Goal: Task Accomplishment & Management: Manage account settings

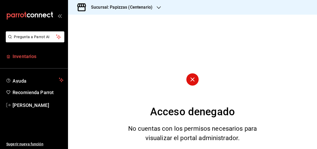
click at [25, 56] on span "Inventarios" at bounding box center [38, 56] width 51 height 7
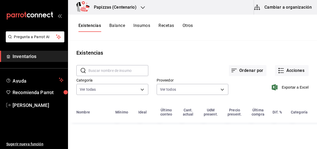
click at [126, 9] on h3 "Papizzas (Centenario)" at bounding box center [113, 7] width 47 height 6
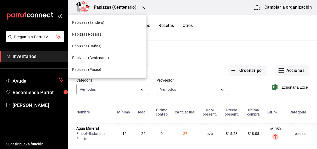
click at [102, 68] on div "Papizzas (Paseo)" at bounding box center [107, 69] width 70 height 5
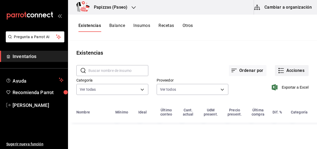
click at [292, 69] on button "Acciones" at bounding box center [292, 70] width 34 height 11
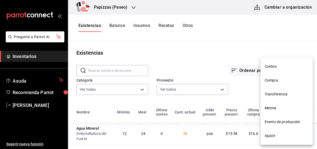
click at [272, 79] on span "Compra" at bounding box center [287, 80] width 44 height 5
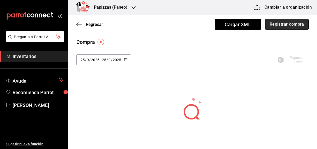
click at [301, 25] on button "Registrar compra" at bounding box center [286, 24] width 43 height 11
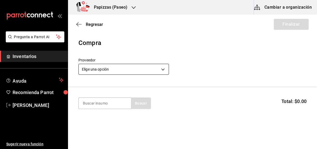
click at [153, 70] on body "Pregunta a Parrot AI Inventarios Ayuda Recomienda Parrot [PERSON_NAME] Sugerir …" at bounding box center [158, 60] width 317 height 120
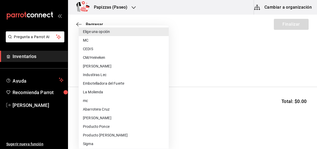
click at [127, 82] on li "Embotelladora del Fuerte" at bounding box center [124, 83] width 90 height 9
type input "2a449e60-1878-40e8-ba60-5a9907f89e6b"
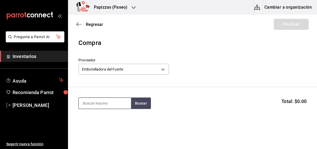
click at [100, 103] on input at bounding box center [105, 103] width 52 height 11
type input "naranja"
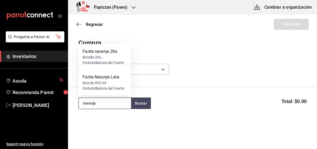
click at [102, 81] on div "lata de 355 ml - Embotelladora del Fuerte" at bounding box center [105, 85] width 44 height 11
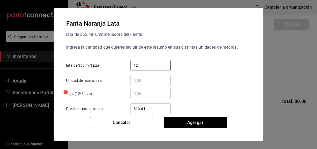
type input "12"
type input "$16.75"
click button "Agregar" at bounding box center [195, 122] width 63 height 11
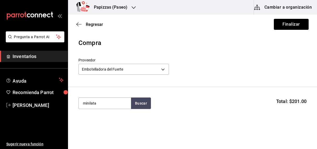
type input "minilata"
click at [107, 119] on div "Minilata" at bounding box center [105, 118] width 44 height 6
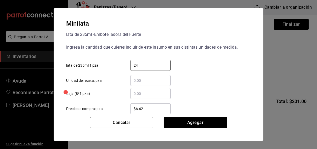
type input "24"
type input "$10.69"
click button "Agregar" at bounding box center [195, 122] width 63 height 11
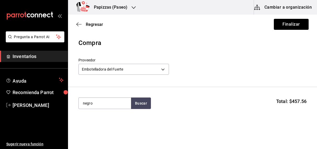
type input "negro"
click at [103, 127] on div "botella 600ml - Embotelladora del Fuerte" at bounding box center [105, 127] width 44 height 11
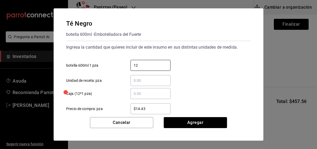
type input "12"
type input "$16.75"
click button "Agregar" at bounding box center [195, 122] width 63 height 11
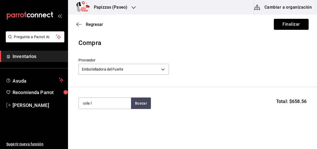
type input "cola l"
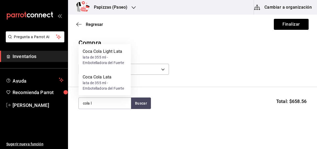
click at [106, 59] on div "lata de 355 ml - Embotelladora del Fuerte" at bounding box center [105, 60] width 44 height 11
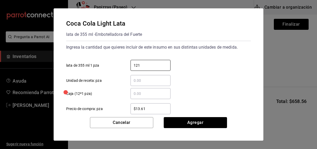
type input "121"
type input "$16.75"
click button "Agregar" at bounding box center [195, 122] width 63 height 11
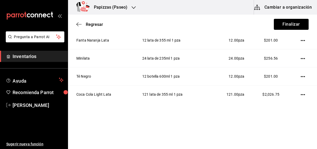
scroll to position [96, 0]
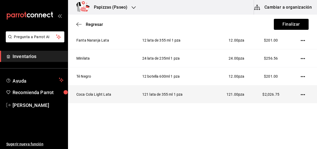
click at [301, 95] on icon "button" at bounding box center [303, 94] width 4 height 1
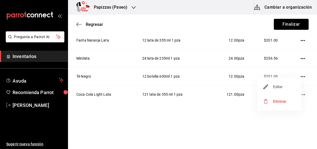
click at [281, 87] on span "Editar" at bounding box center [273, 87] width 19 height 6
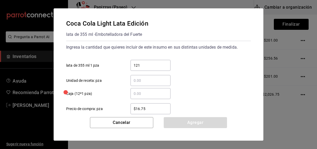
click at [141, 64] on input "121" at bounding box center [151, 65] width 40 height 6
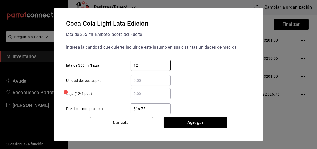
type input "1"
type input "12"
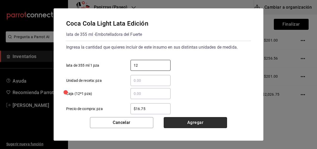
click at [202, 125] on button "Agregar" at bounding box center [195, 122] width 63 height 11
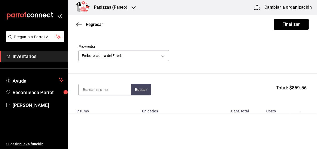
scroll to position [7, 0]
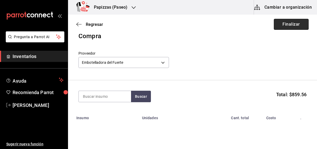
click at [289, 22] on button "Finalizar" at bounding box center [291, 24] width 35 height 11
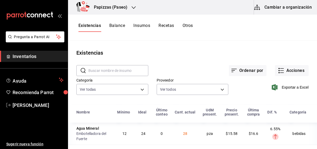
click at [191, 25] on button "Otros" at bounding box center [188, 27] width 10 height 9
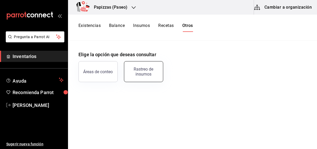
click at [138, 70] on div "Rastreo de insumos" at bounding box center [144, 72] width 32 height 10
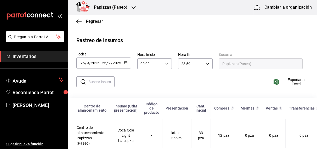
click at [126, 64] on icon "button" at bounding box center [126, 63] width 4 height 4
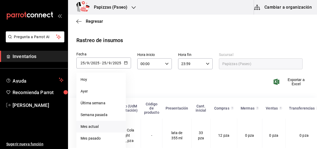
click at [85, 126] on li "Mes actual" at bounding box center [100, 127] width 49 height 12
type input "[DATE]"
type input "1"
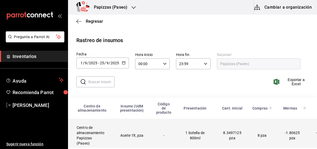
click at [131, 138] on td "Aceite 1lt, pza" at bounding box center [132, 136] width 42 height 34
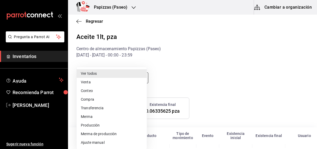
click at [131, 80] on body "Pregunta a Parrot AI Inventarios Ayuda Recomienda Parrot [PERSON_NAME] Sugerir …" at bounding box center [158, 74] width 317 height 148
click at [95, 144] on li "Ajuste manual" at bounding box center [112, 142] width 70 height 9
type input "MANUAL_ADJUSTMENT"
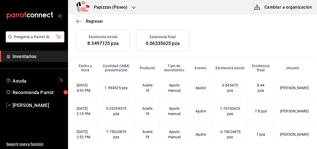
scroll to position [1, 0]
click at [100, 21] on span "Regresar" at bounding box center [94, 21] width 17 height 5
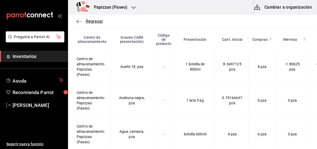
scroll to position [69, 0]
click at [100, 21] on span "Regresar" at bounding box center [94, 21] width 17 height 5
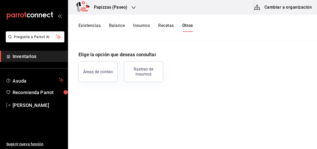
click at [93, 24] on button "Existencias" at bounding box center [90, 27] width 22 height 9
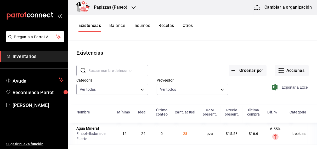
click at [284, 88] on span "Exportar a Excel" at bounding box center [291, 87] width 36 height 6
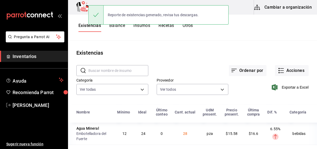
click at [123, 27] on button "Balance" at bounding box center [117, 27] width 16 height 9
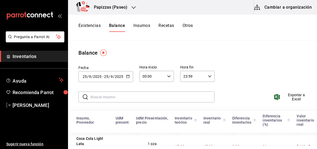
click at [128, 77] on icon "button" at bounding box center [128, 77] width 4 height 4
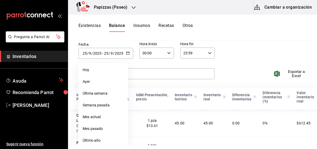
scroll to position [45, 0]
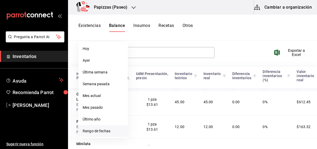
click at [102, 133] on li "Rango de fechas" at bounding box center [103, 131] width 49 height 12
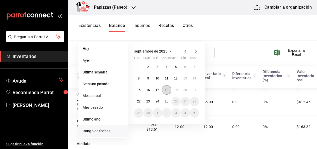
click at [166, 90] on abbr "18" at bounding box center [166, 90] width 3 height 4
click at [167, 101] on abbr "25" at bounding box center [166, 102] width 3 height 4
click button "25" at bounding box center [166, 101] width 9 height 9
type input "[DATE]"
type input "18"
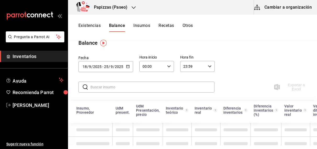
scroll to position [9, 0]
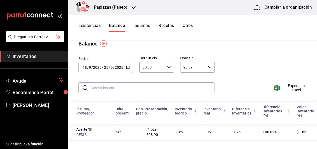
click at [169, 65] on icon "button" at bounding box center [169, 67] width 4 height 4
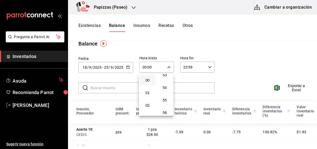
scroll to position [669, 0]
click at [165, 79] on span "53" at bounding box center [164, 77] width 9 height 4
click at [147, 101] on span "14" at bounding box center [147, 100] width 9 height 4
type input "14:53"
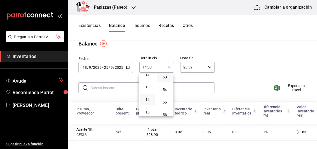
click at [261, 40] on div at bounding box center [158, 74] width 317 height 149
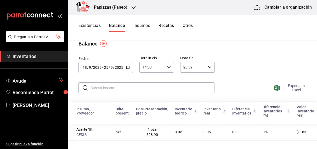
click at [292, 86] on span "Exportar a Excel" at bounding box center [292, 88] width 34 height 8
